Goal: Task Accomplishment & Management: Manage account settings

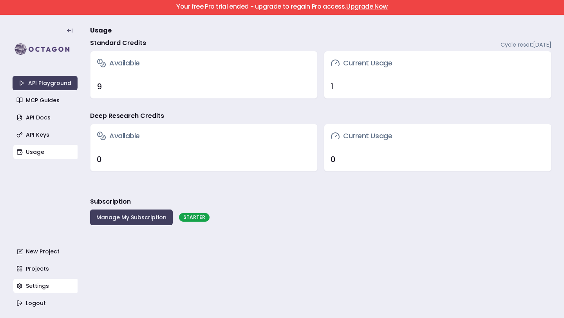
click at [46, 283] on link "Settings" at bounding box center [45, 286] width 65 height 14
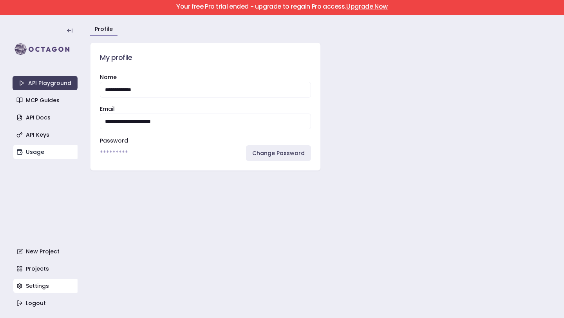
click at [35, 150] on link "Usage" at bounding box center [45, 152] width 65 height 14
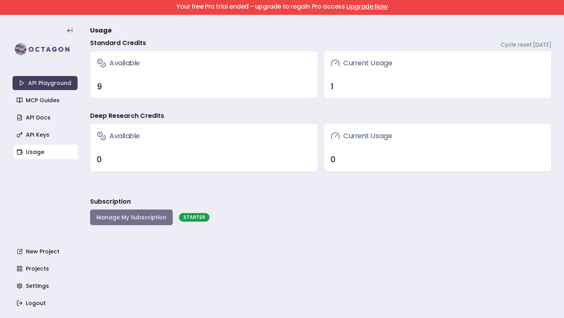
click at [121, 215] on button "Manage My Subscription" at bounding box center [131, 218] width 83 height 16
